Goal: Task Accomplishment & Management: Manage account settings

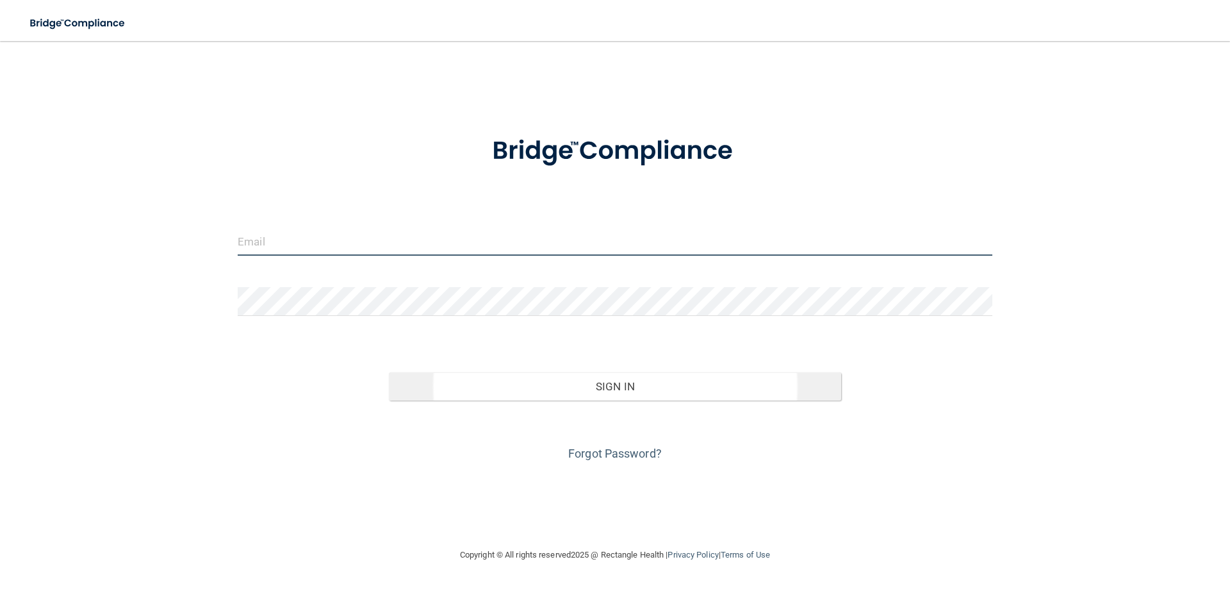
type input "[PERSON_NAME][EMAIL_ADDRESS][PERSON_NAME][DOMAIN_NAME]"
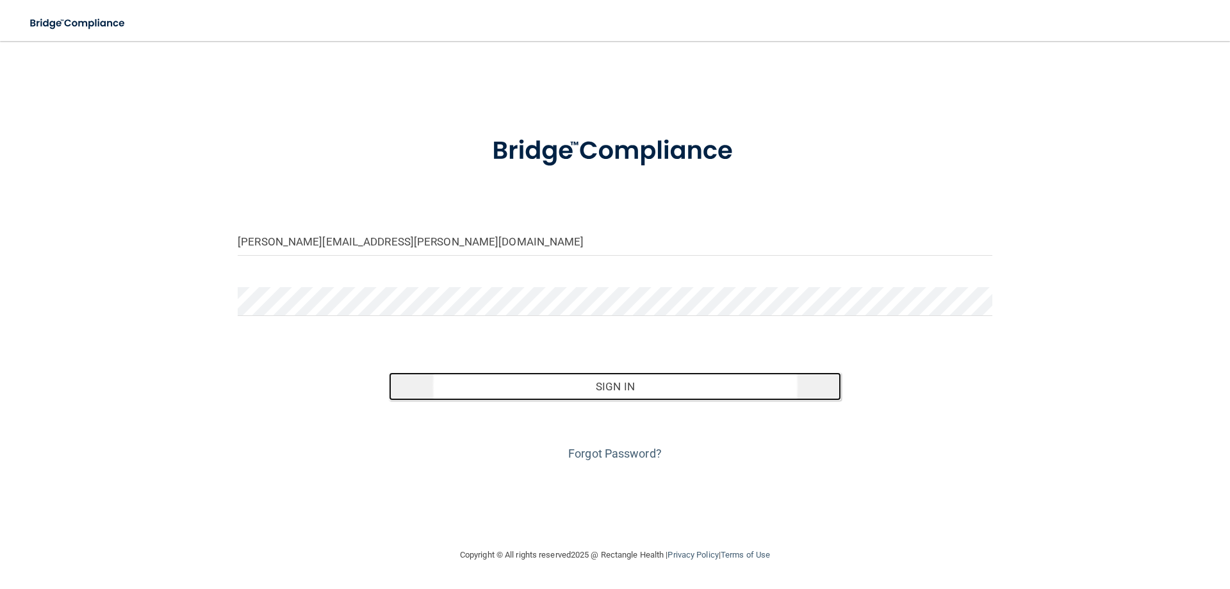
click at [622, 394] on button "Sign In" at bounding box center [615, 386] width 453 height 28
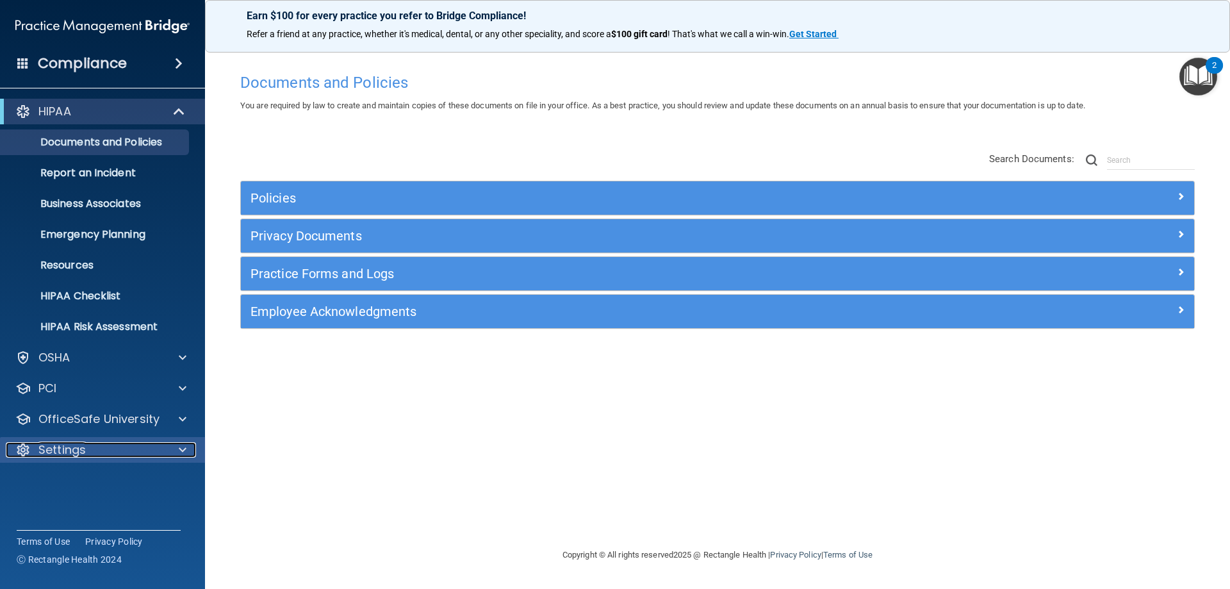
click at [79, 452] on p "Settings" at bounding box center [61, 449] width 47 height 15
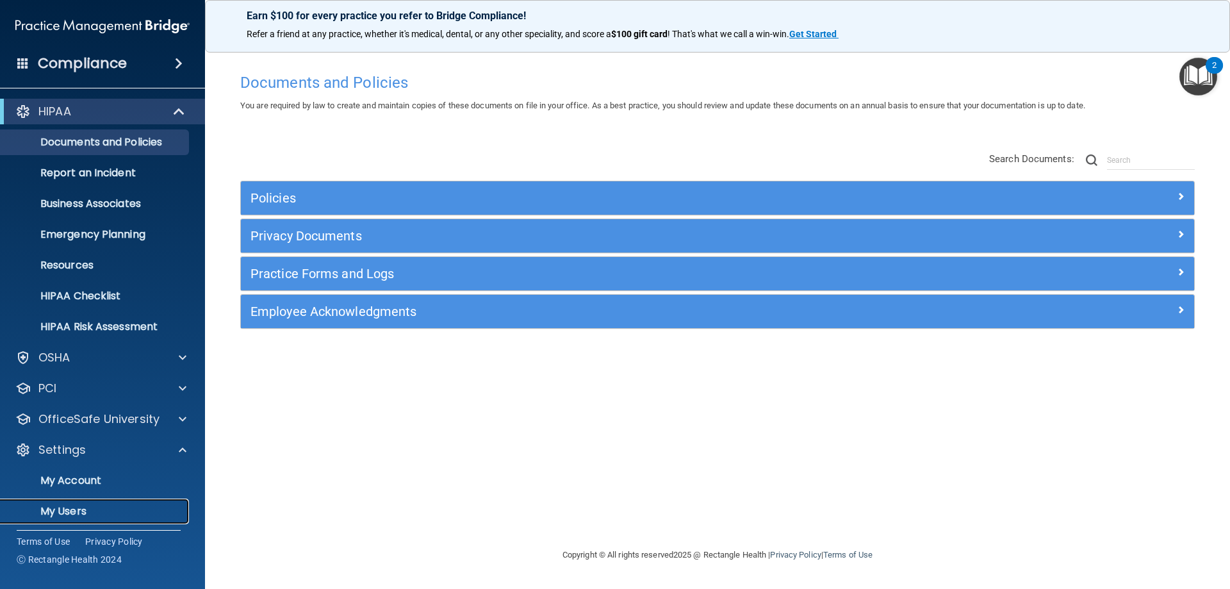
click at [87, 508] on p "My Users" at bounding box center [95, 511] width 175 height 13
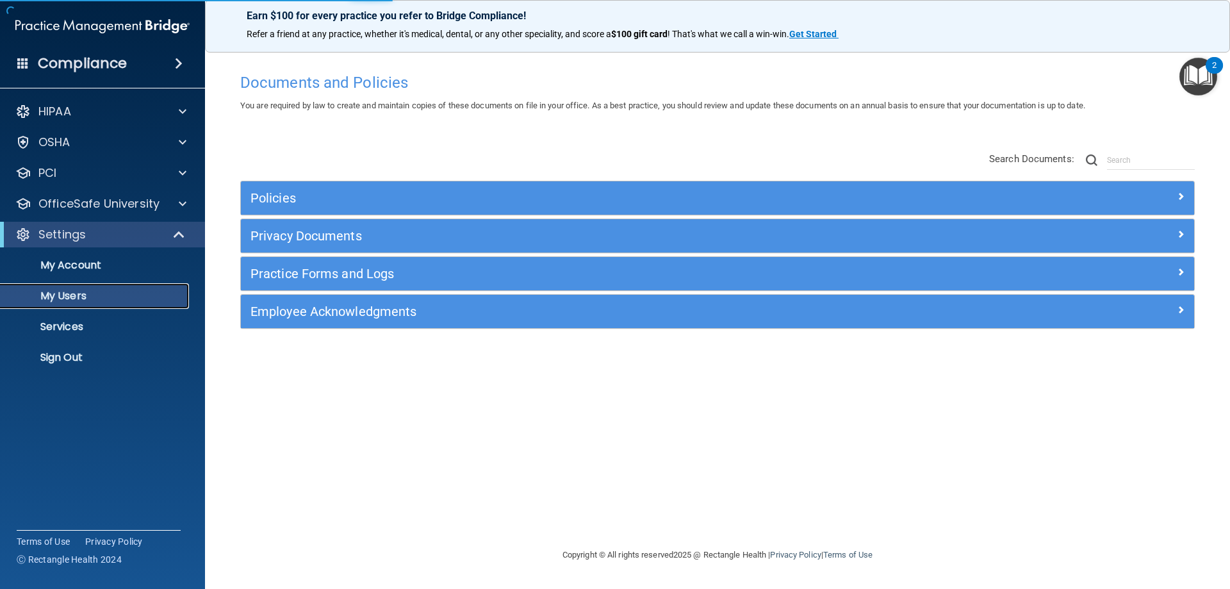
select select "20"
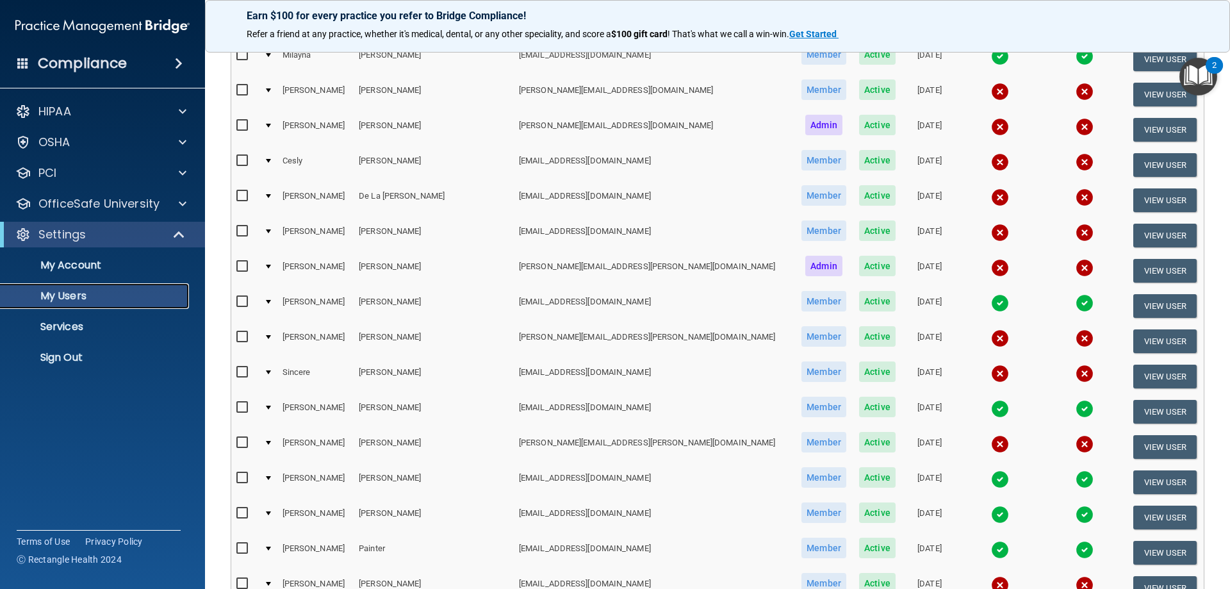
scroll to position [256, 0]
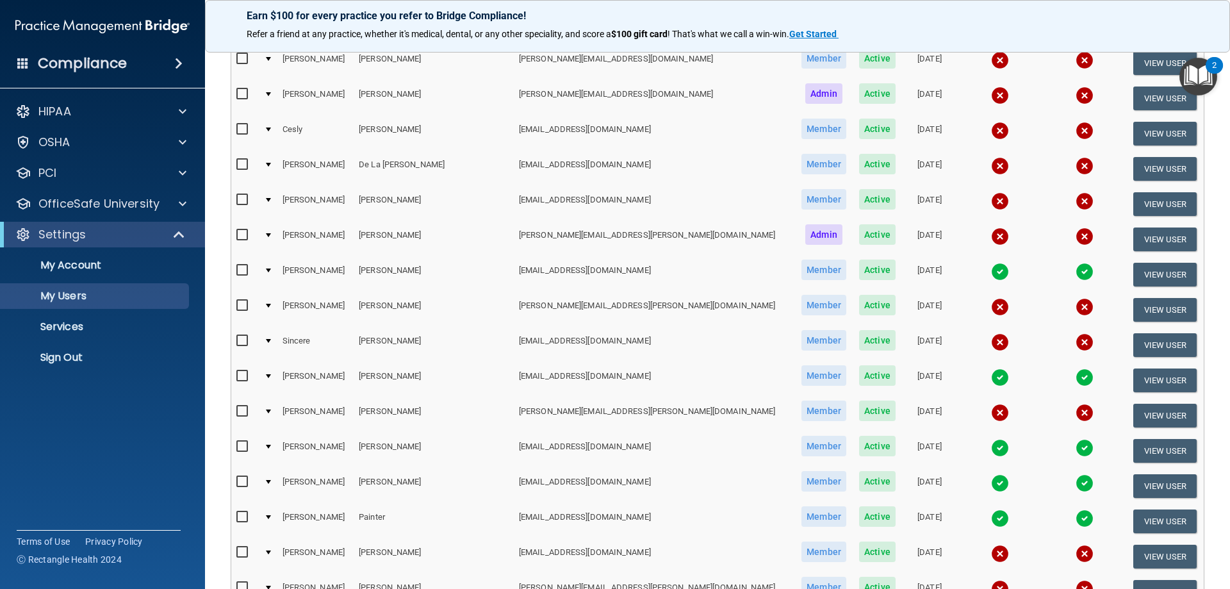
click at [991, 378] on img at bounding box center [1000, 377] width 18 height 18
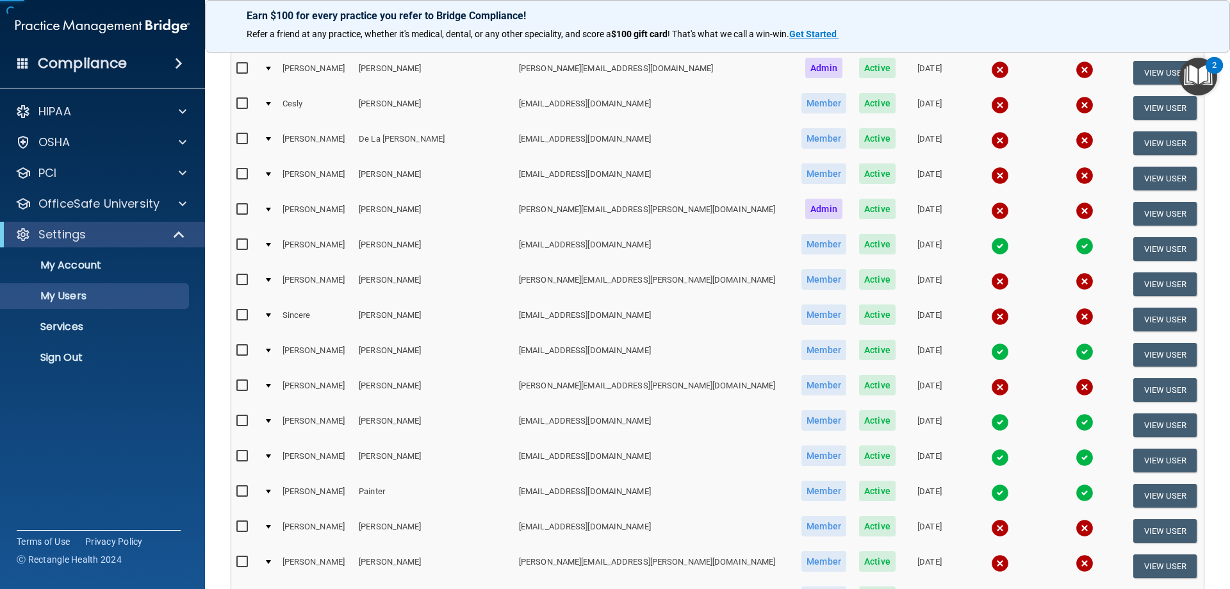
scroll to position [320, 0]
